Goal: Register for event/course

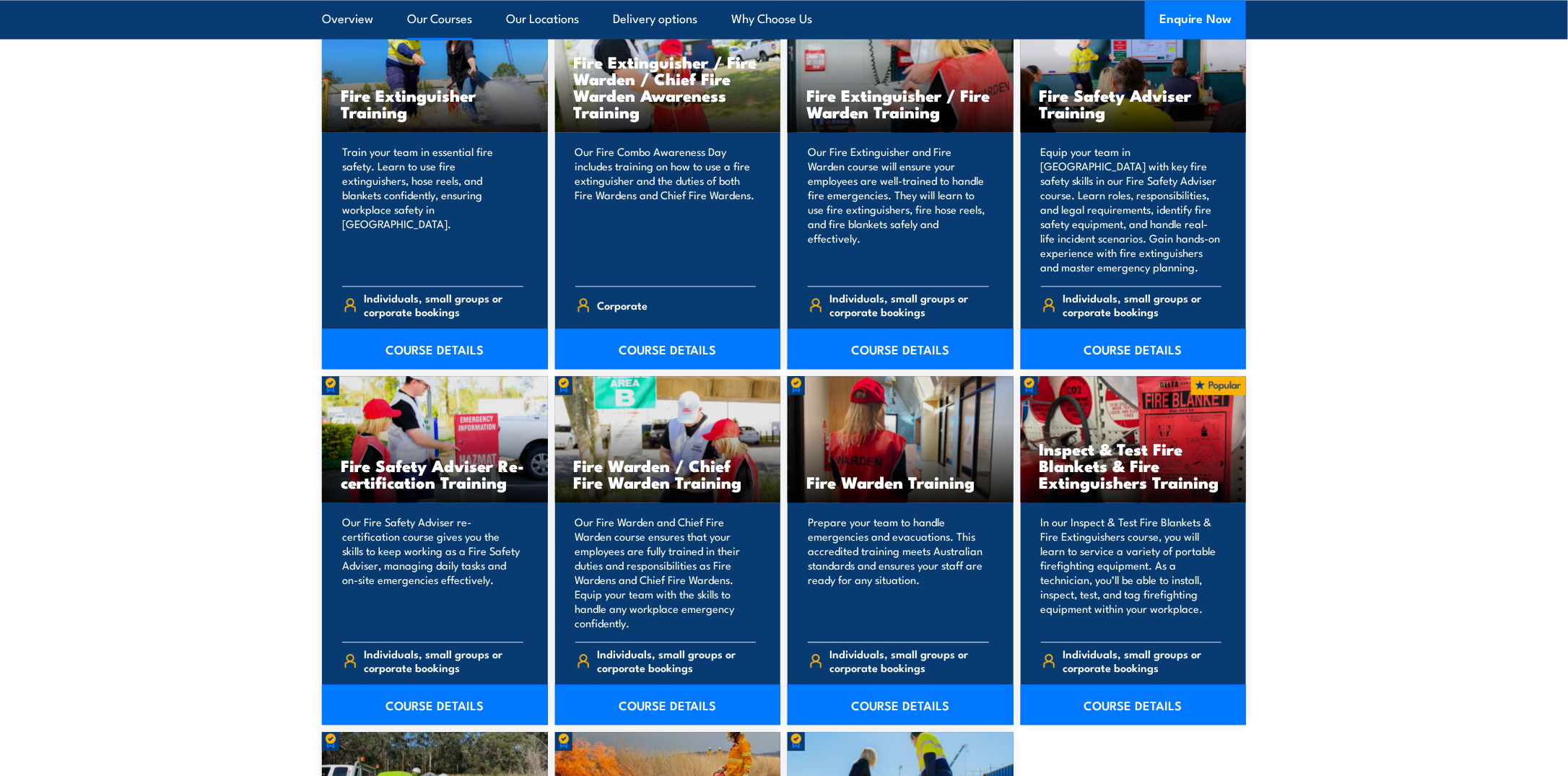
scroll to position [1660, 0]
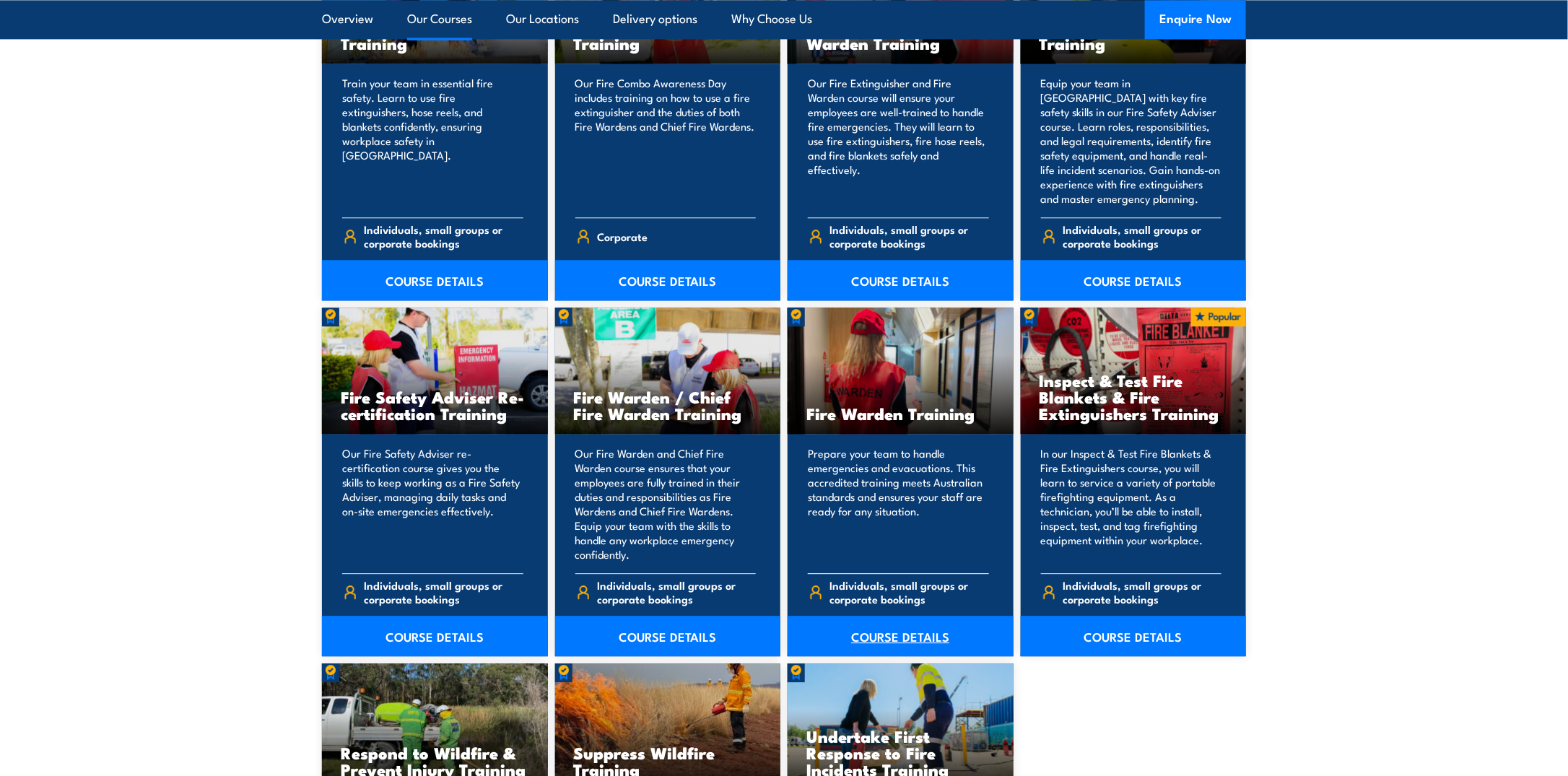
click at [898, 636] on link "COURSE DETAILS" at bounding box center [900, 636] width 226 height 40
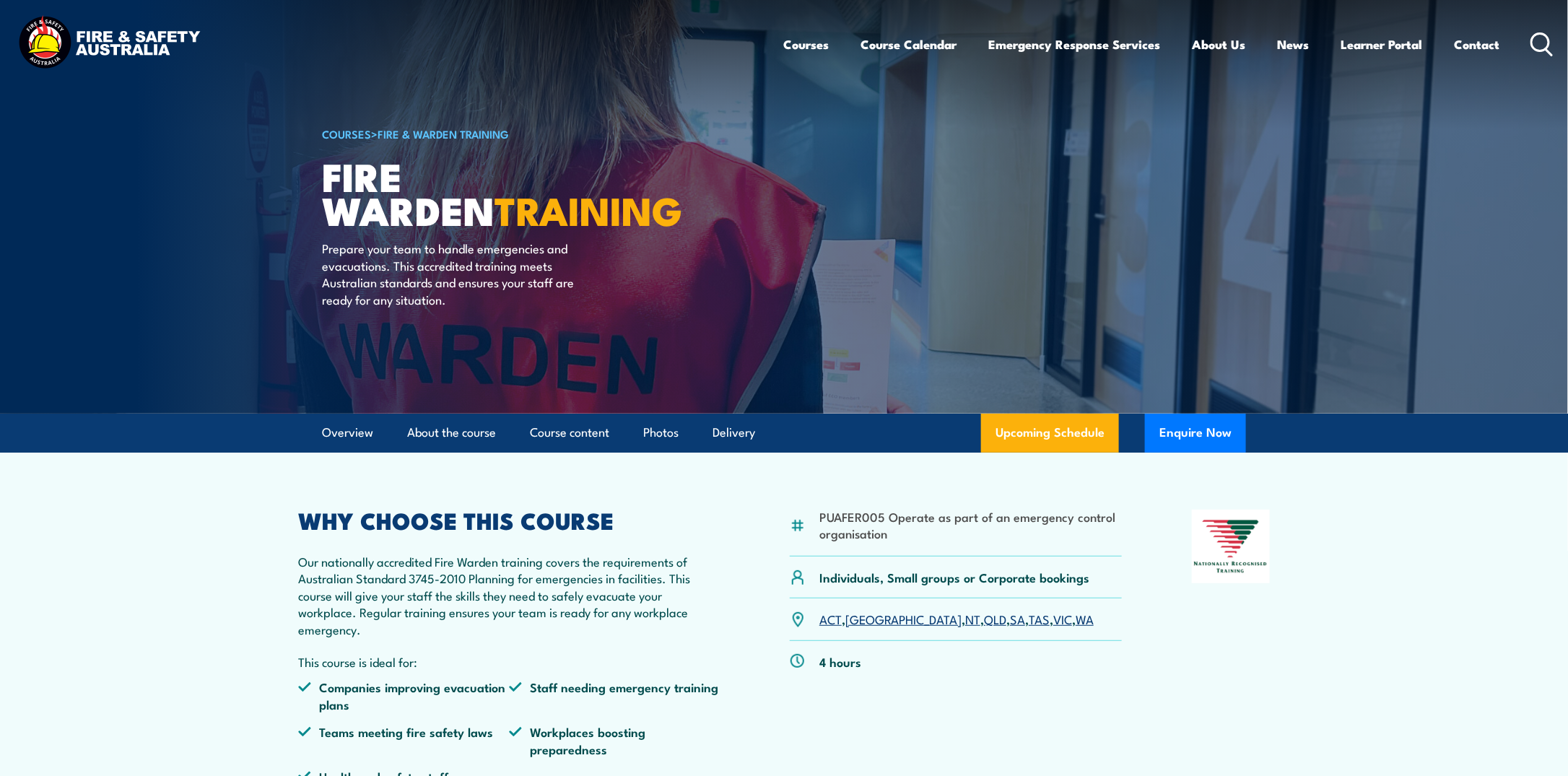
click at [861, 622] on link "[GEOGRAPHIC_DATA]" at bounding box center [903, 618] width 116 height 17
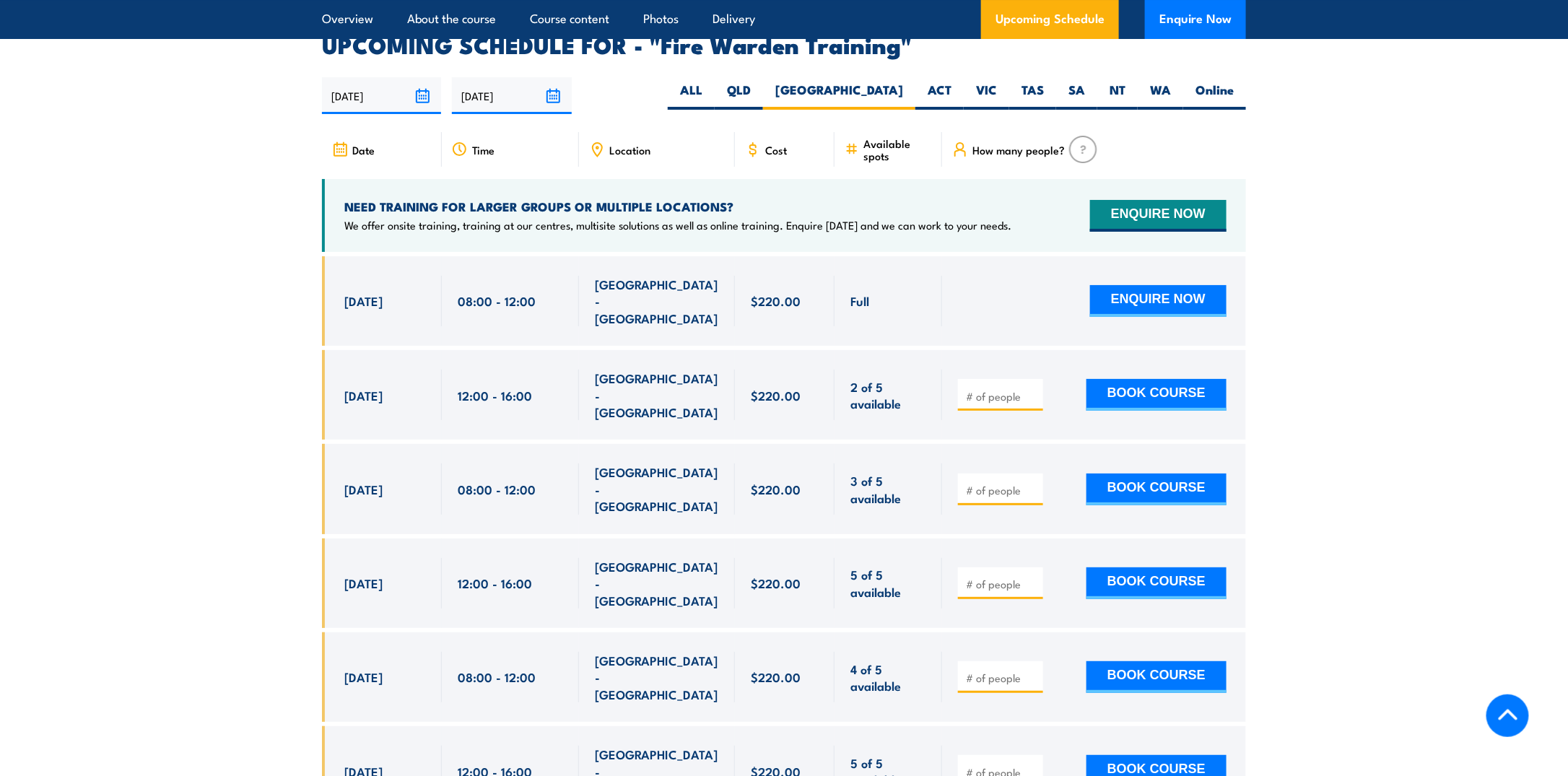
scroll to position [2684, 0]
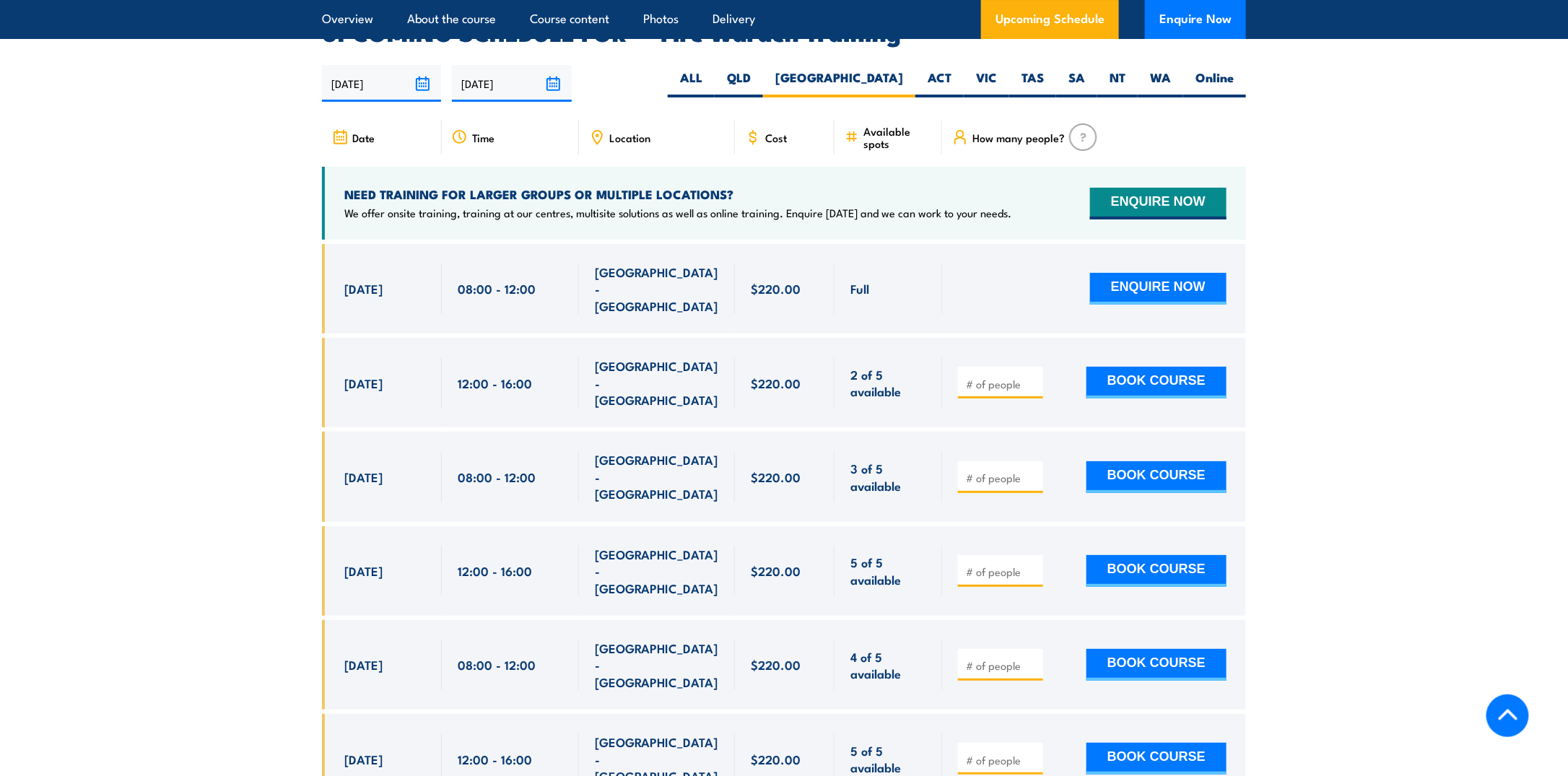
click at [239, 298] on section "UPCOMING SCHEDULE FOR - "Fire Warden Training" 11/08/2025 07/02/2026" at bounding box center [784, 706] width 1568 height 1368
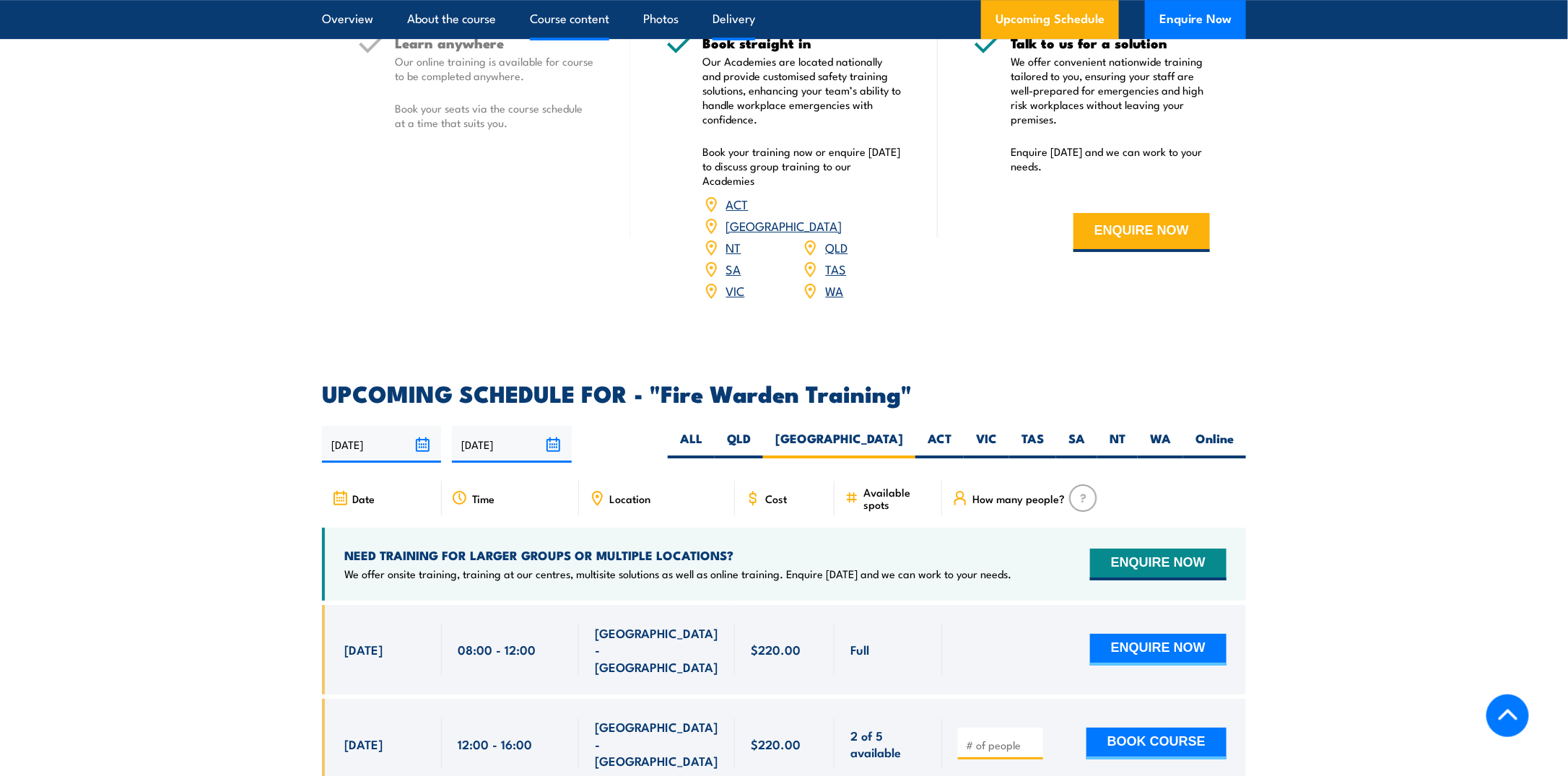
scroll to position [2035, 0]
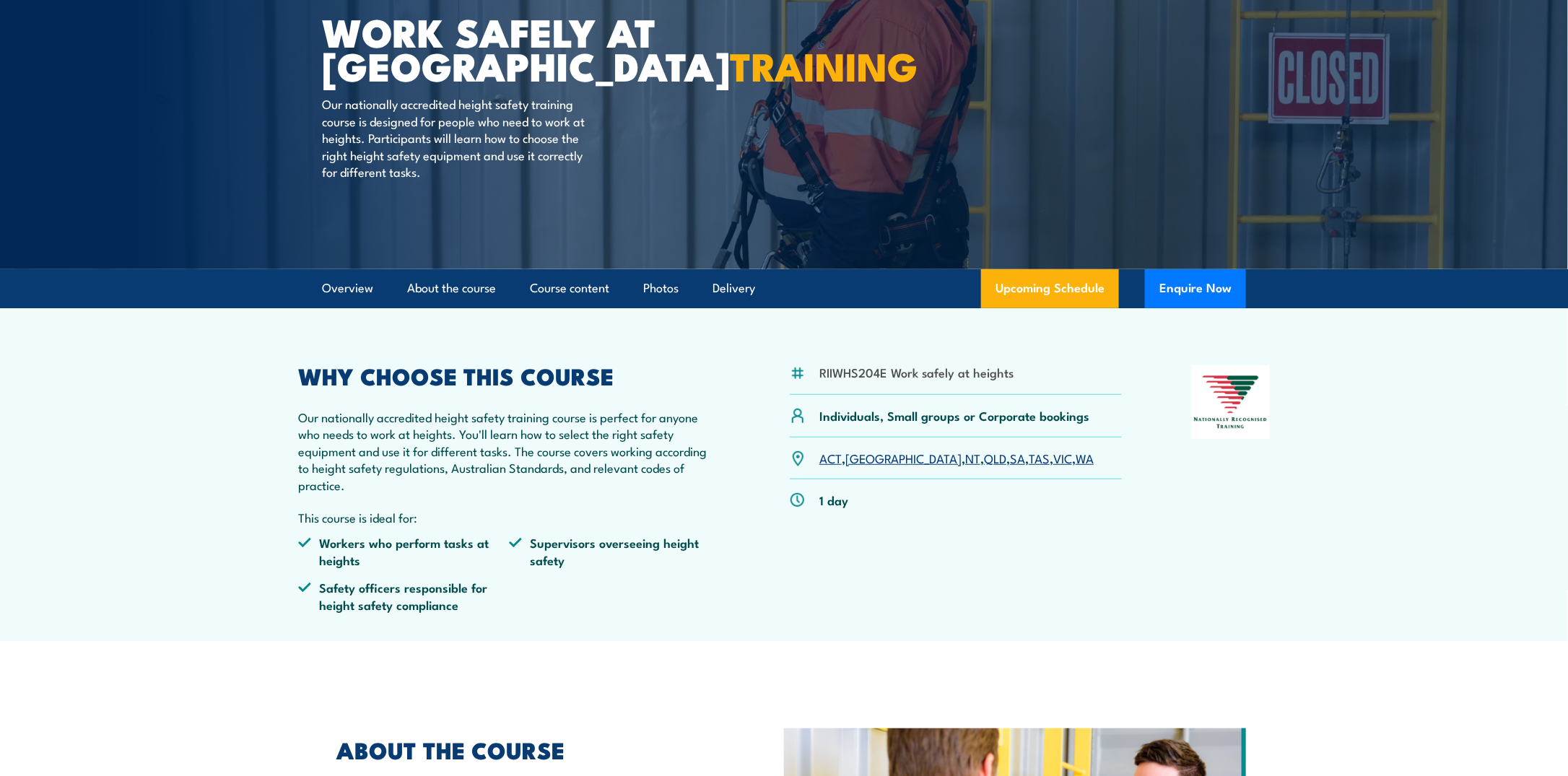
click at [862, 456] on link "NSW" at bounding box center [903, 457] width 116 height 17
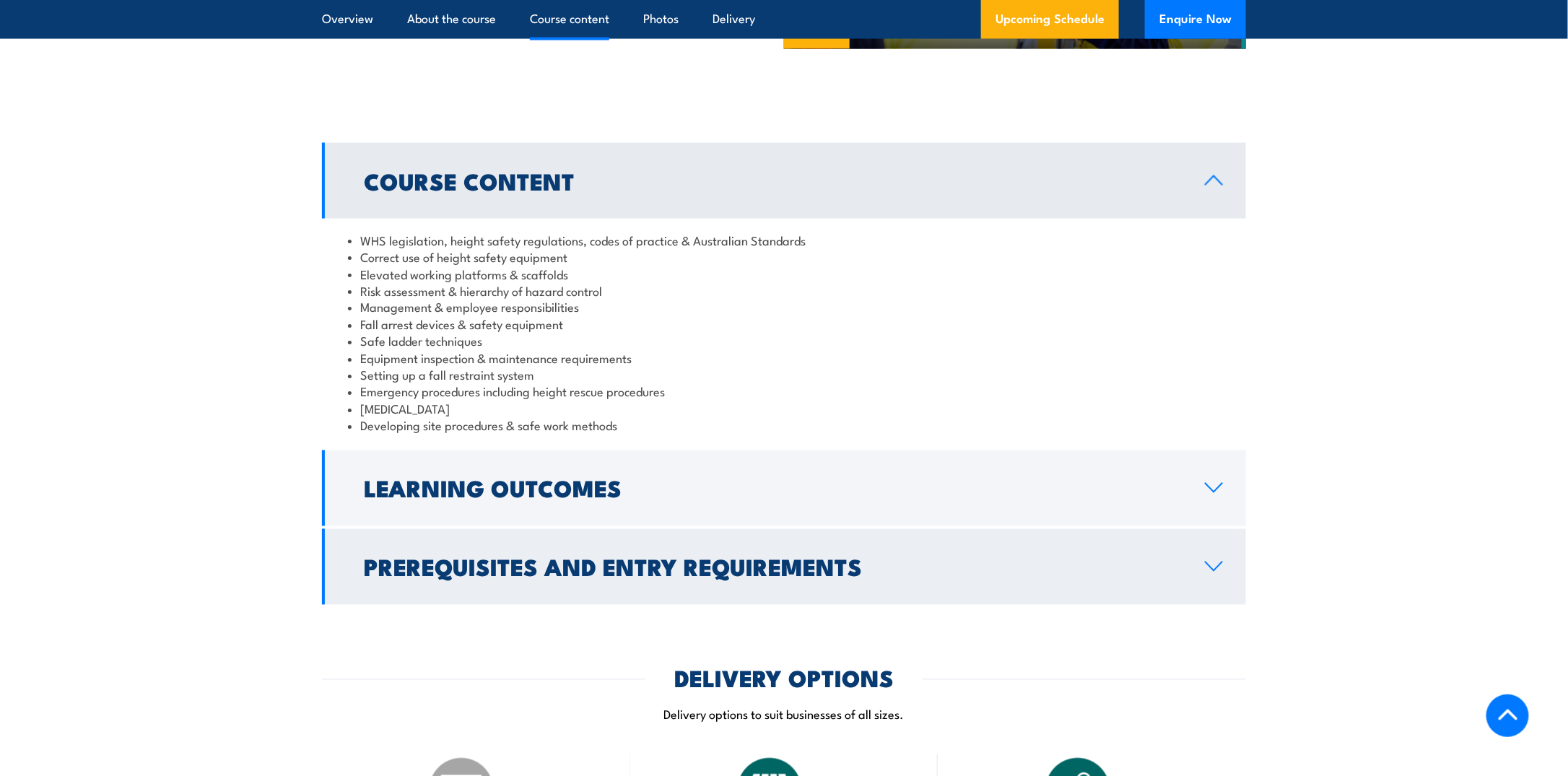
scroll to position [1154, 0]
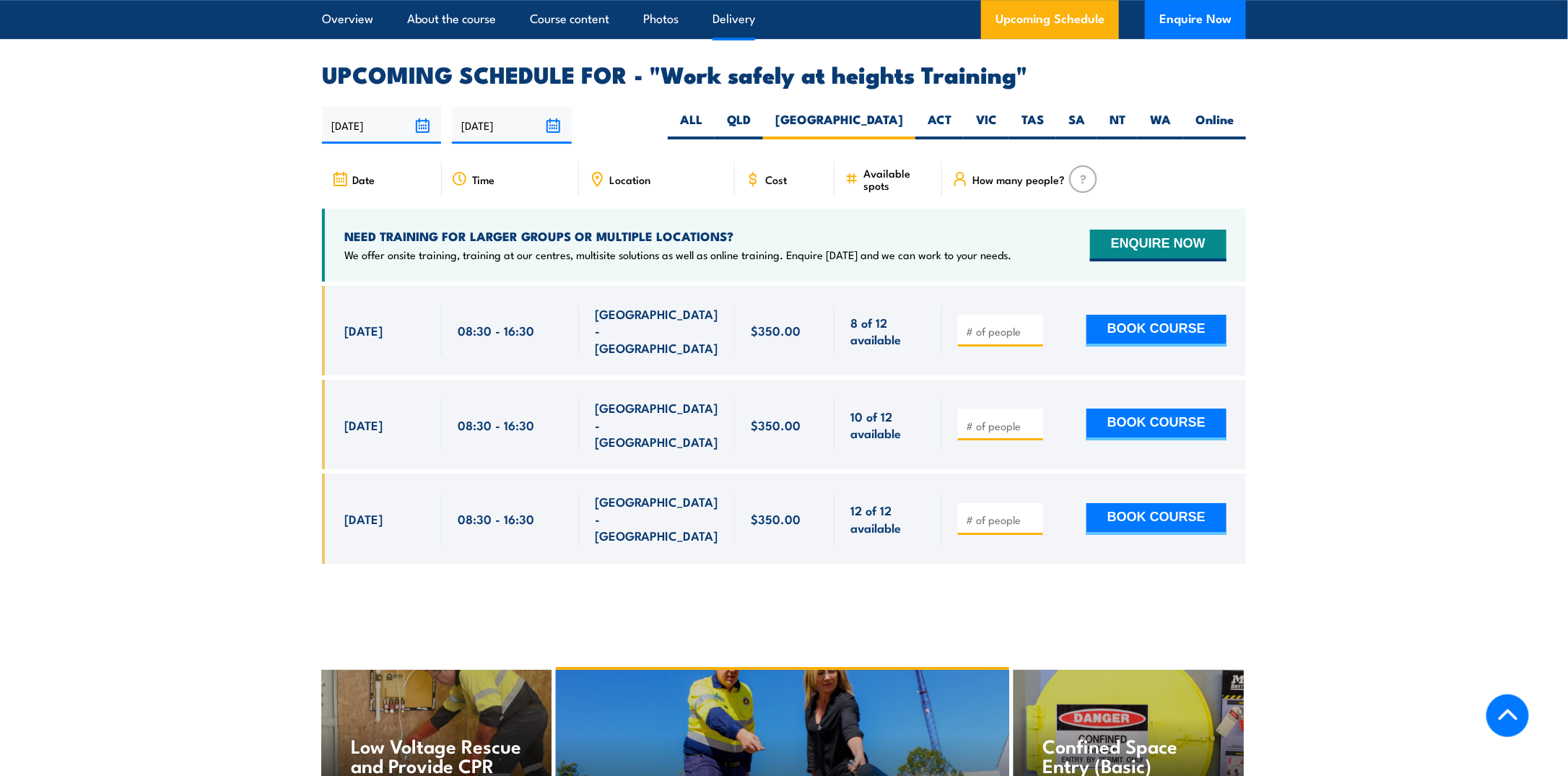
scroll to position [2296, 0]
